Goal: Information Seeking & Learning: Learn about a topic

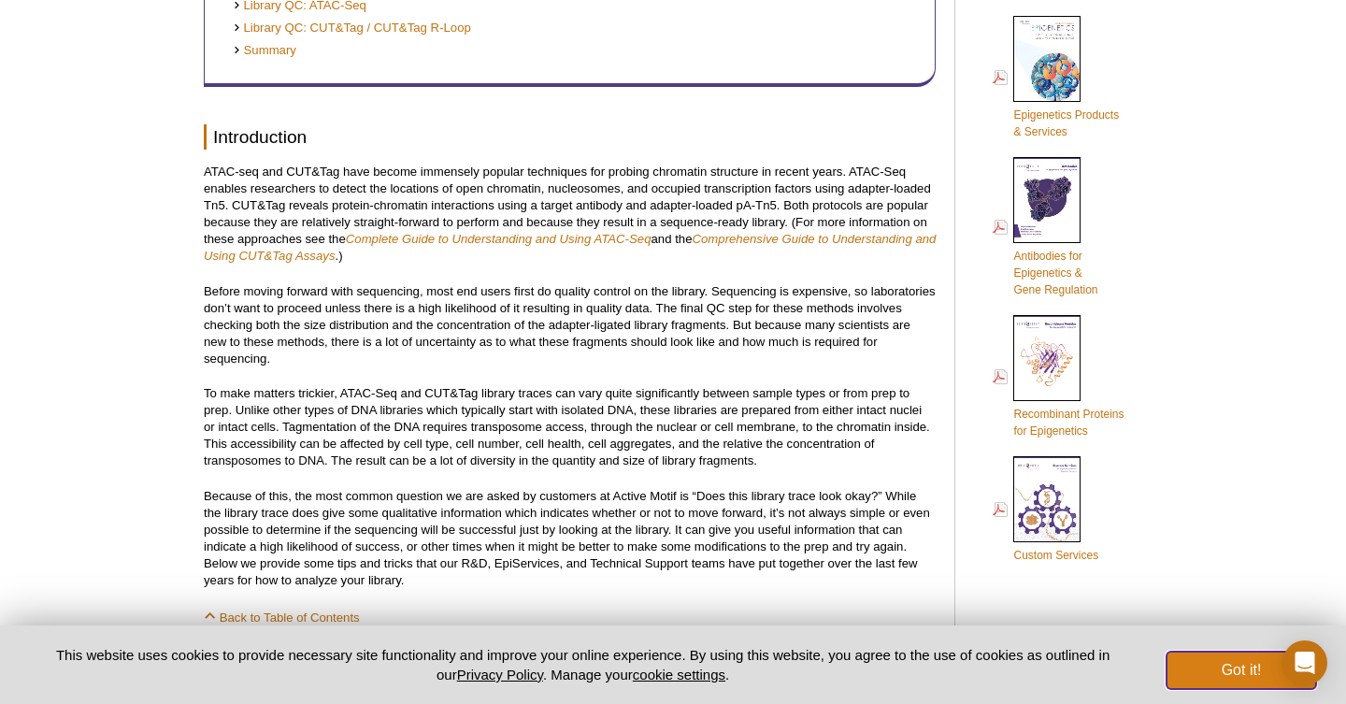
click at [1231, 672] on button "Got it!" at bounding box center [1241, 669] width 150 height 37
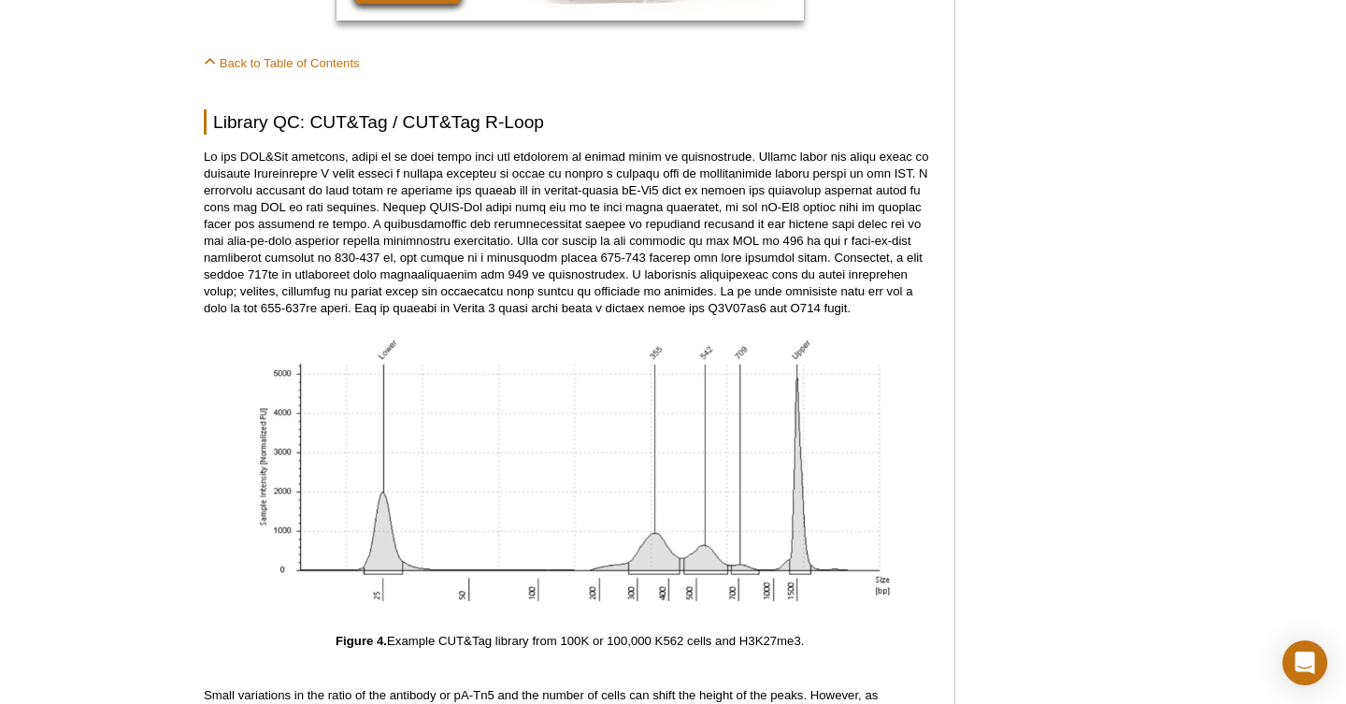
scroll to position [5104, 0]
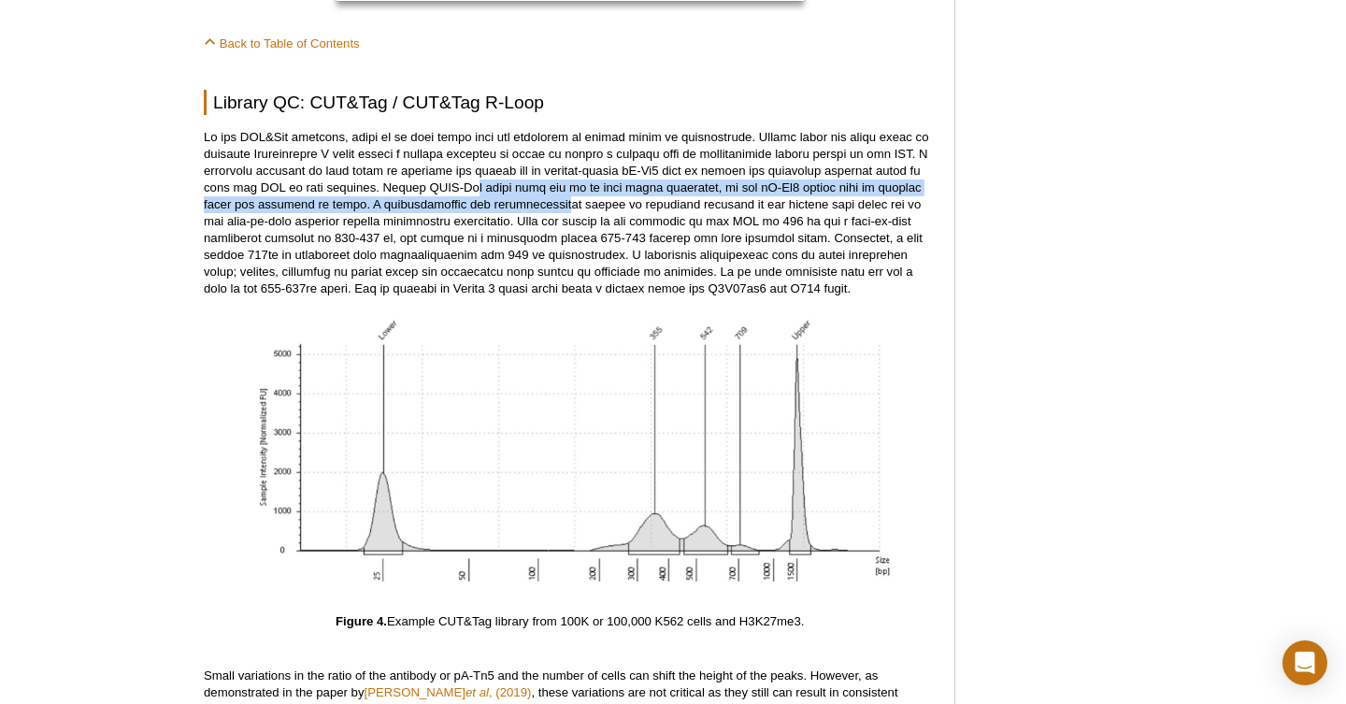
drag, startPoint x: 461, startPoint y: 168, endPoint x: 576, endPoint y: 187, distance: 116.5
click at [577, 188] on p at bounding box center [570, 213] width 732 height 168
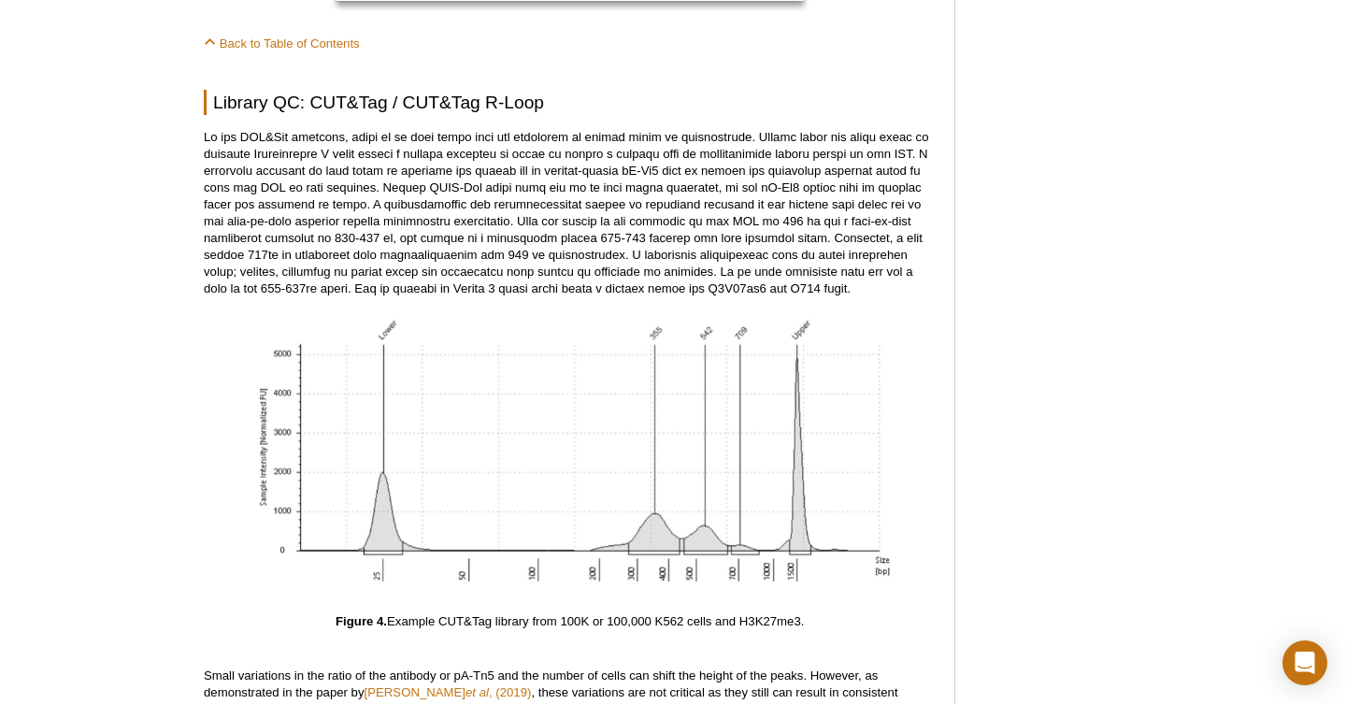
click at [627, 188] on p at bounding box center [570, 213] width 732 height 168
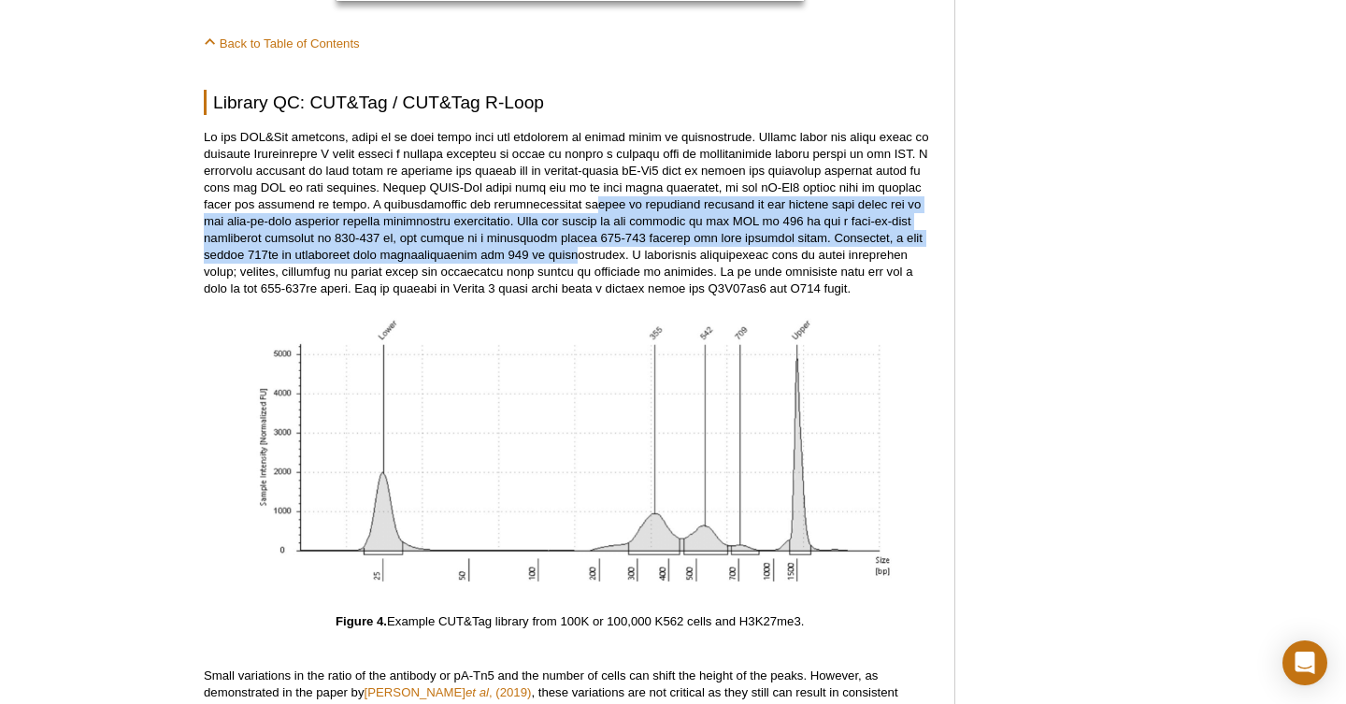
drag, startPoint x: 605, startPoint y: 188, endPoint x: 582, endPoint y: 234, distance: 51.0
click at [582, 234] on p at bounding box center [570, 213] width 732 height 168
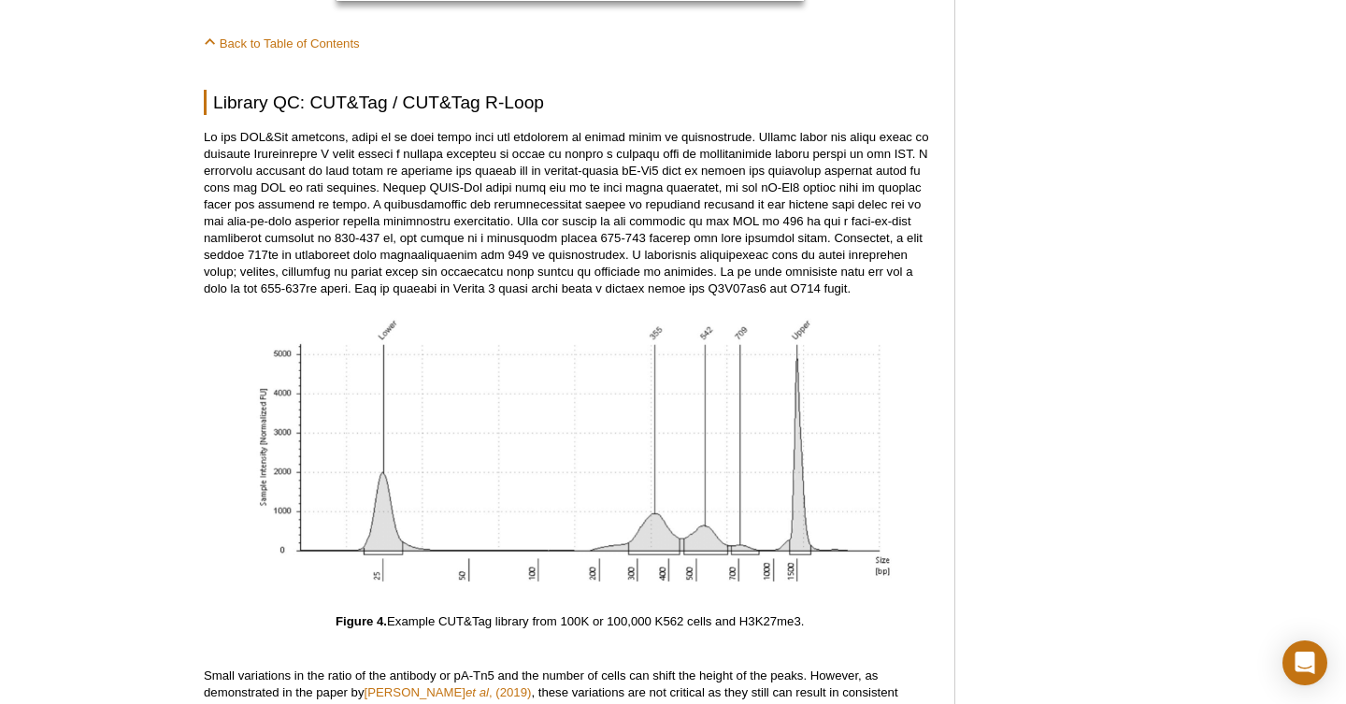
click at [633, 238] on p at bounding box center [570, 213] width 732 height 168
drag, startPoint x: 604, startPoint y: 235, endPoint x: 681, endPoint y: 247, distance: 78.5
click at [682, 247] on p at bounding box center [570, 213] width 732 height 168
click at [681, 247] on p at bounding box center [570, 213] width 732 height 168
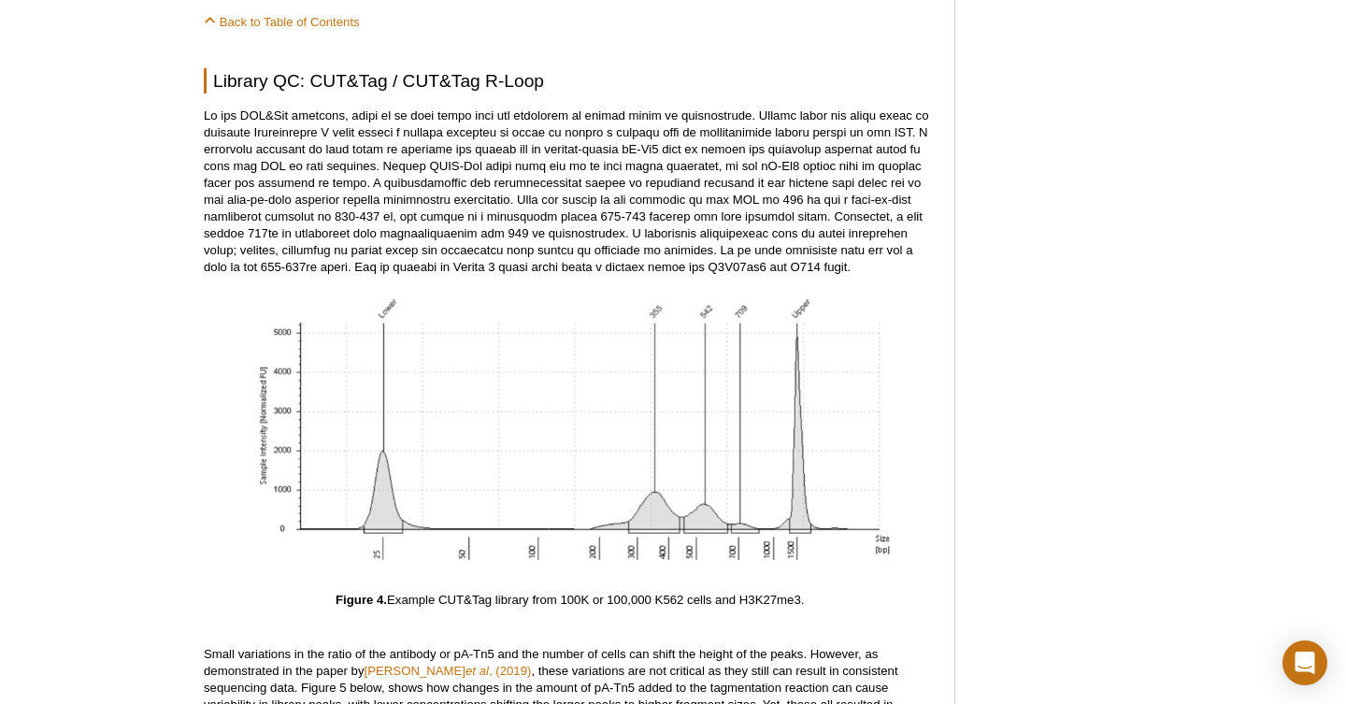
scroll to position [5129, 0]
